Goal: Find specific page/section: Find specific page/section

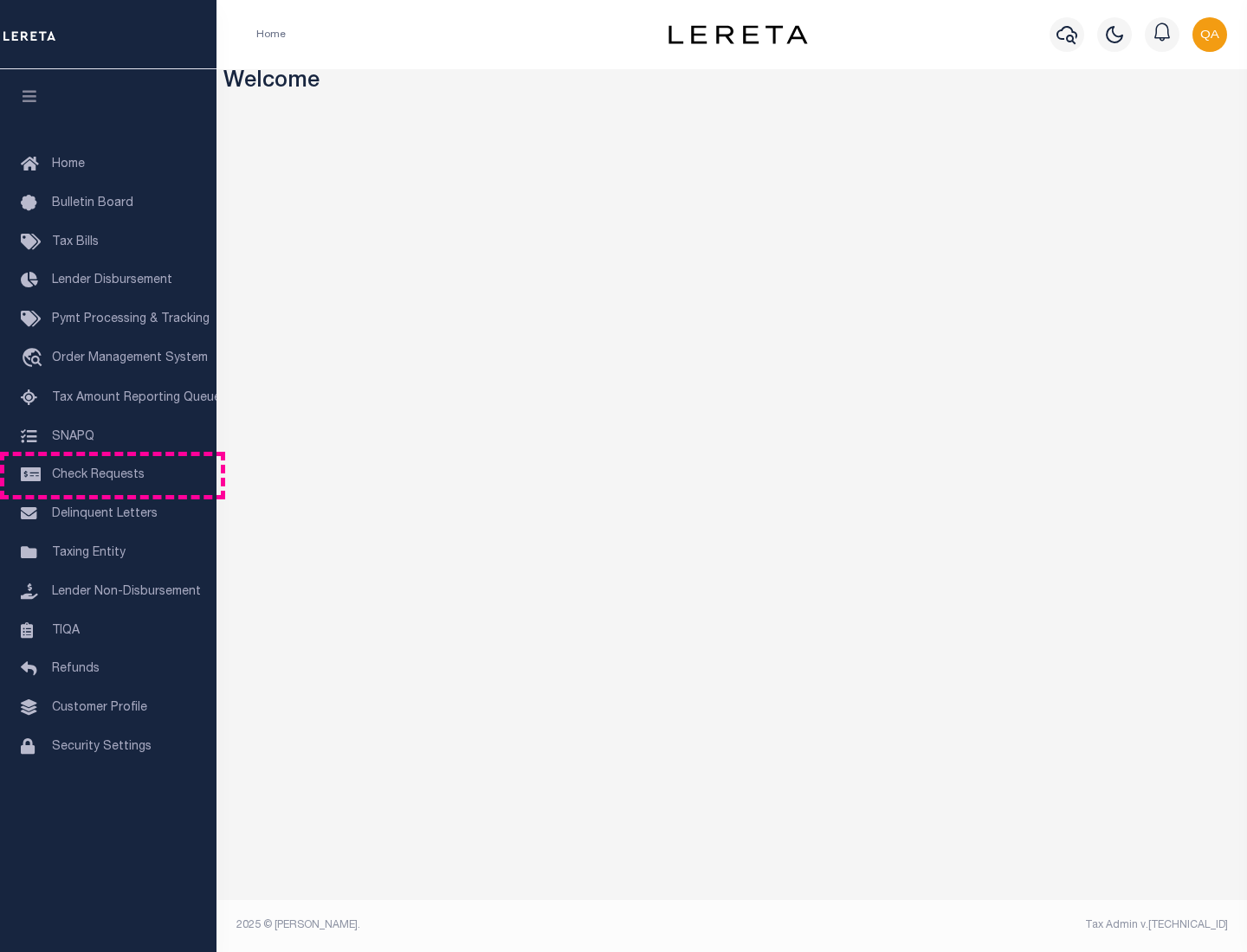
click at [108, 476] on span "Check Requests" at bounding box center [98, 475] width 93 height 12
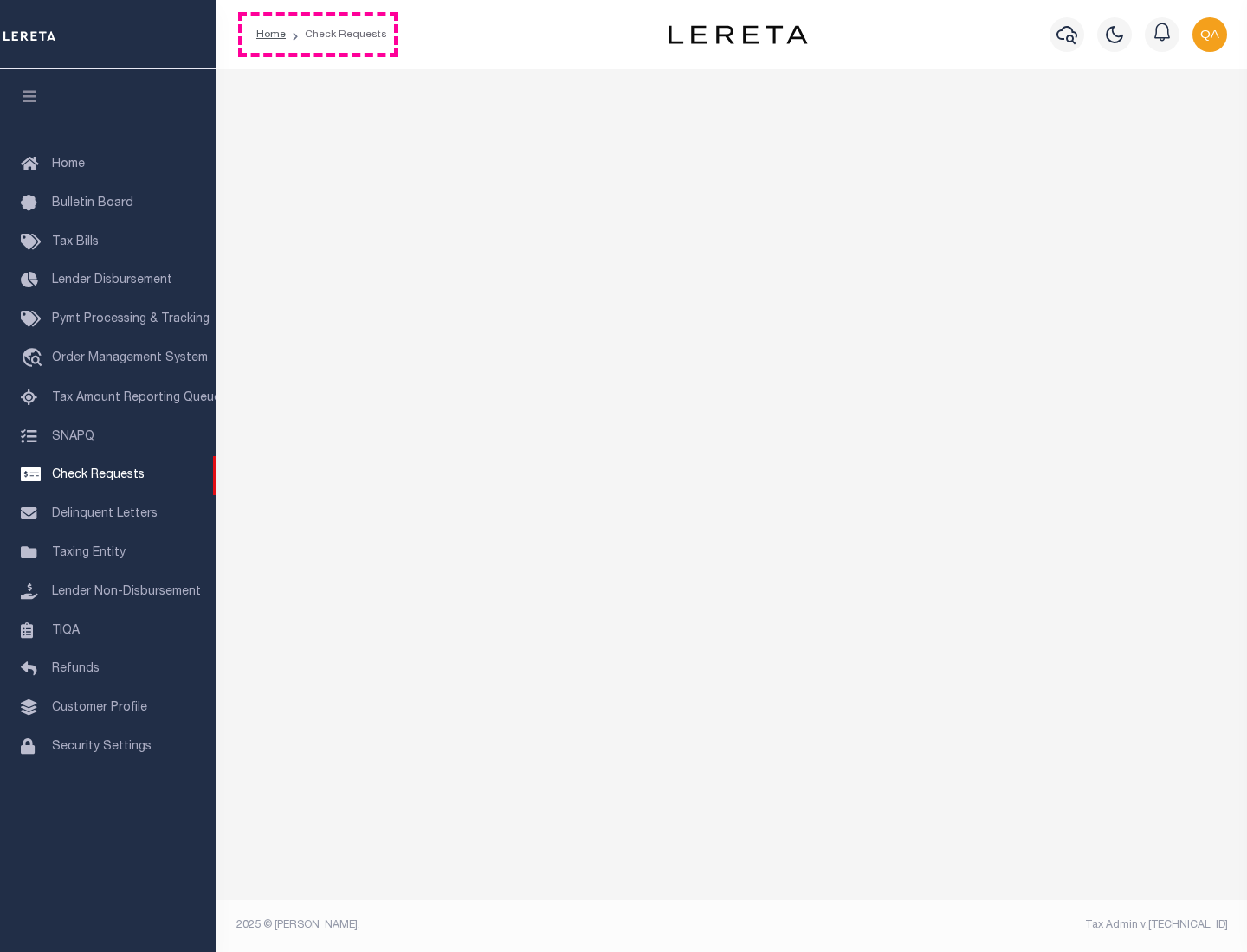
select select "50"
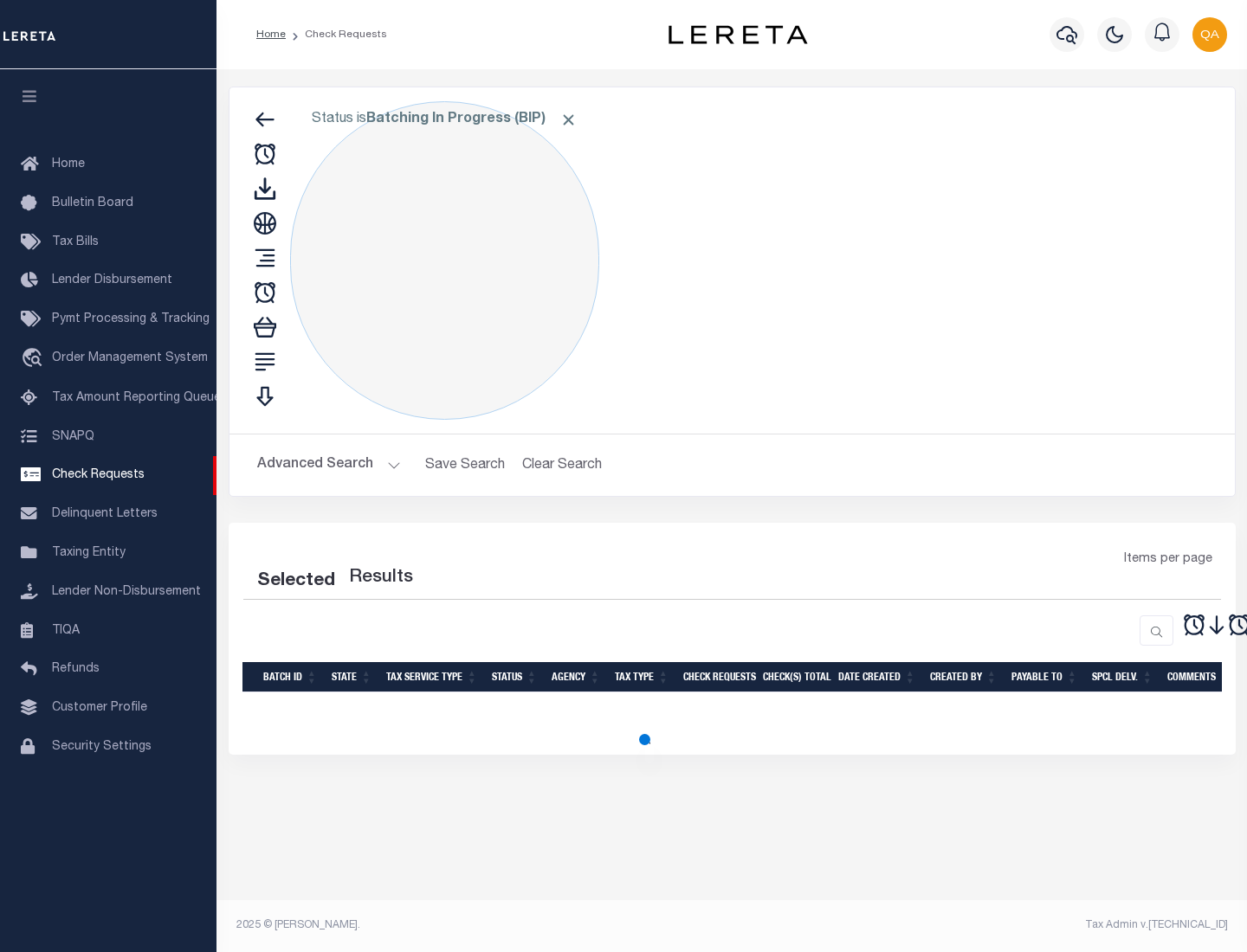
select select "50"
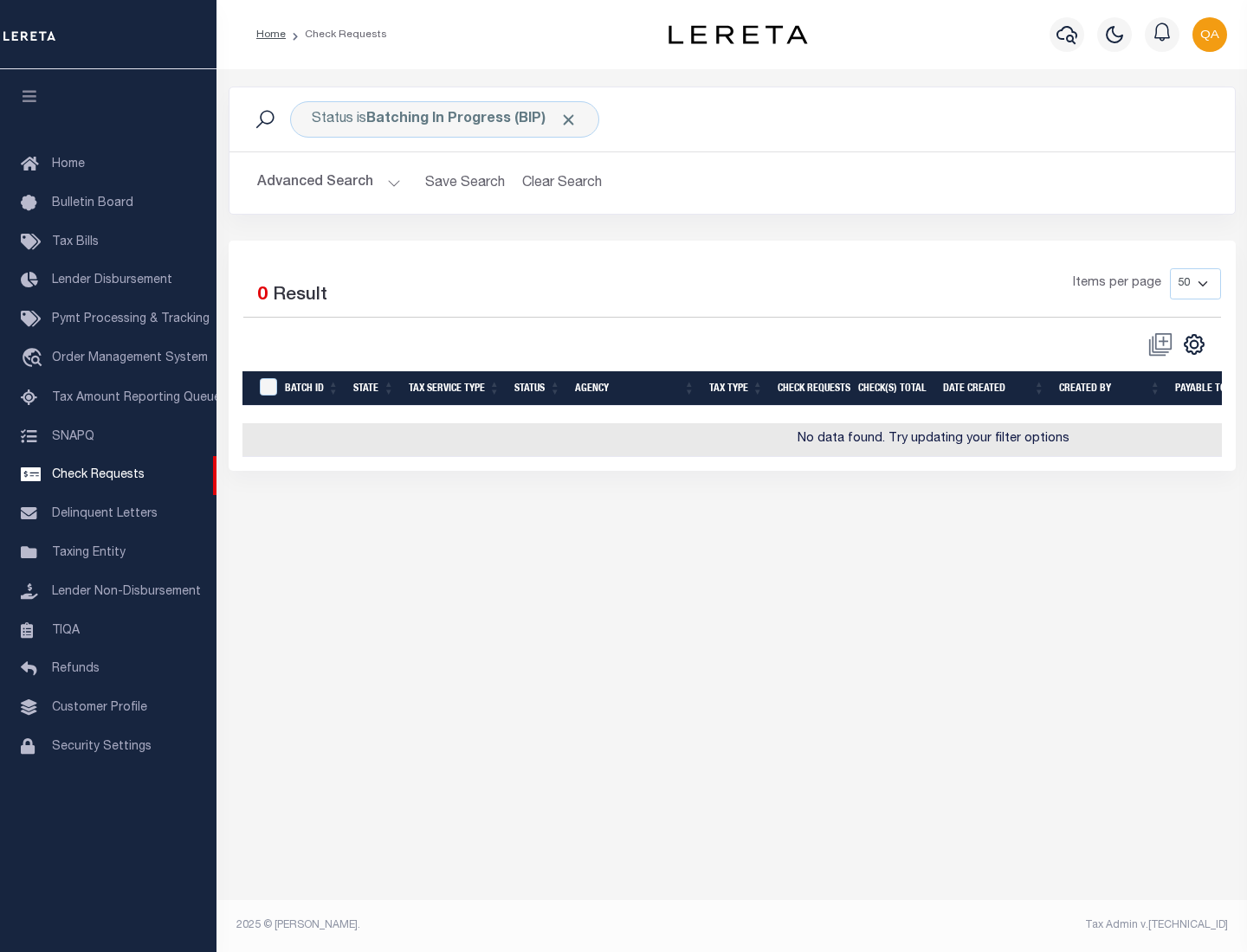
click at [569, 120] on span "Click to Remove" at bounding box center [569, 120] width 18 height 18
